Goal: Task Accomplishment & Management: Complete application form

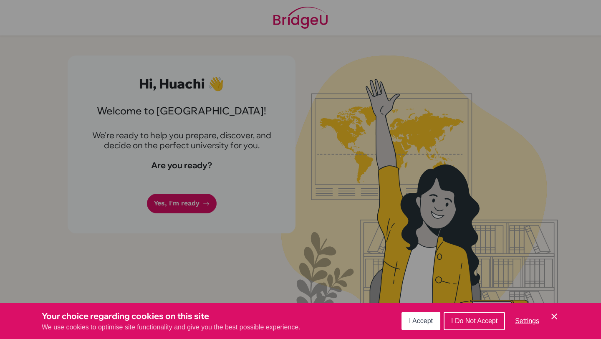
click at [427, 320] on span "I Accept" at bounding box center [421, 320] width 24 height 7
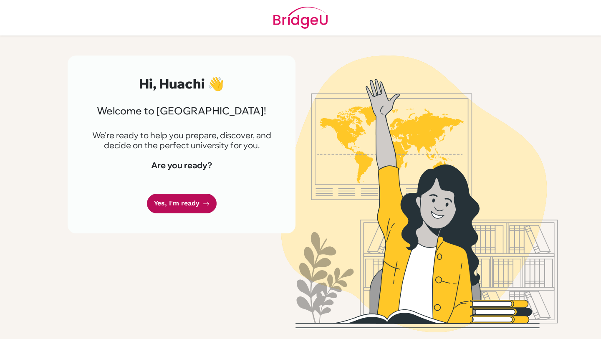
click at [171, 198] on link "Yes, I'm ready" at bounding box center [182, 203] width 70 height 20
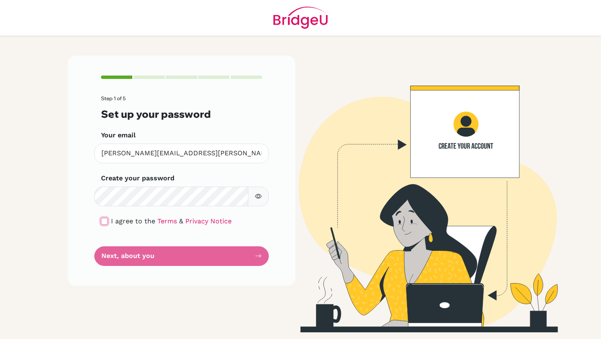
click at [105, 222] on input "checkbox" at bounding box center [104, 221] width 7 height 7
checkbox input "true"
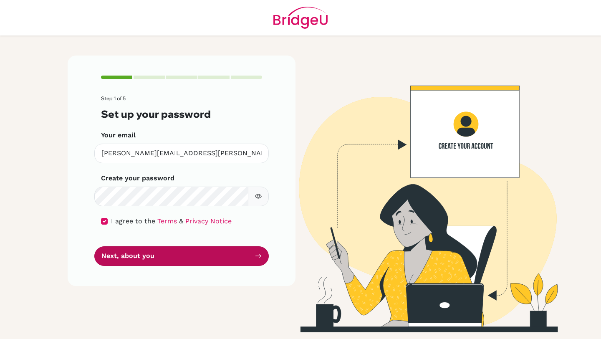
click at [163, 260] on button "Next, about you" at bounding box center [181, 256] width 174 height 20
